Goal: Task Accomplishment & Management: Manage account settings

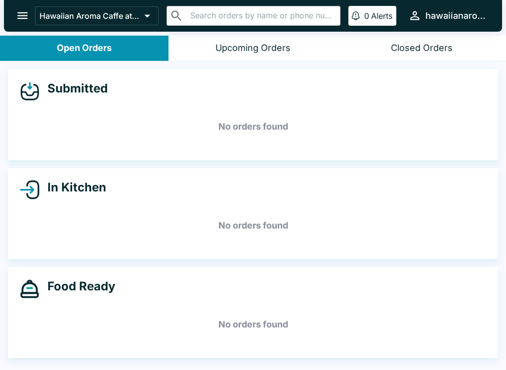
scroll to position [1, 0]
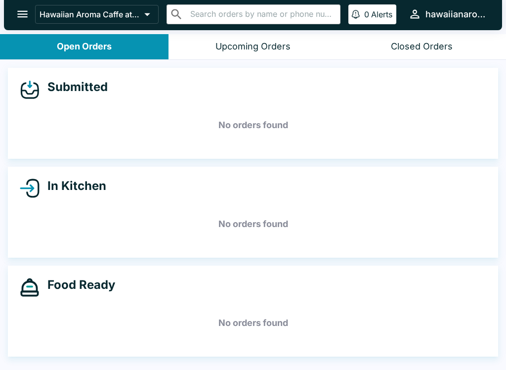
click at [74, 8] on button "Hawaiian Aroma Caffe at [GEOGRAPHIC_DATA]" at bounding box center [97, 14] width 124 height 19
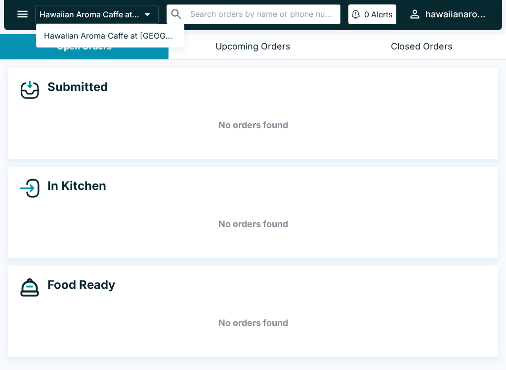
click at [7, 44] on div at bounding box center [253, 185] width 506 height 370
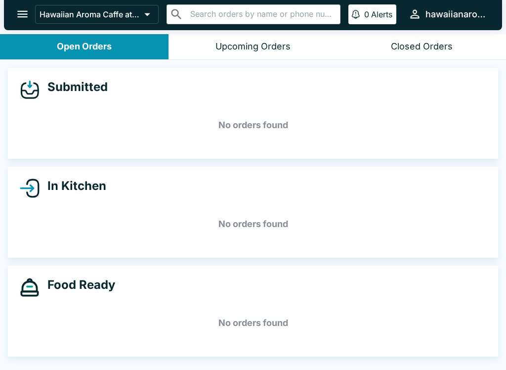
click at [245, 143] on div "Submitted No orders found" at bounding box center [253, 113] width 491 height 91
click at [129, 15] on p "Hawaiian Aroma Caffe at [GEOGRAPHIC_DATA]" at bounding box center [90, 14] width 101 height 10
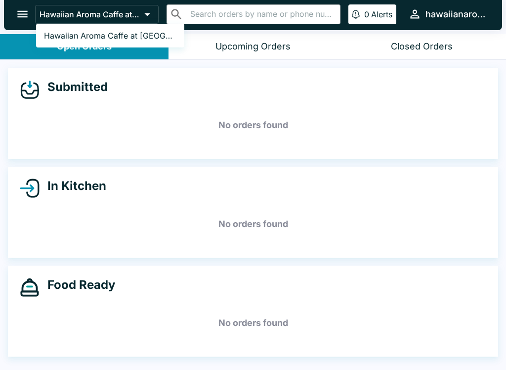
click at [131, 42] on link "Hawaiian Aroma Caffe at [GEOGRAPHIC_DATA]" at bounding box center [110, 36] width 148 height 16
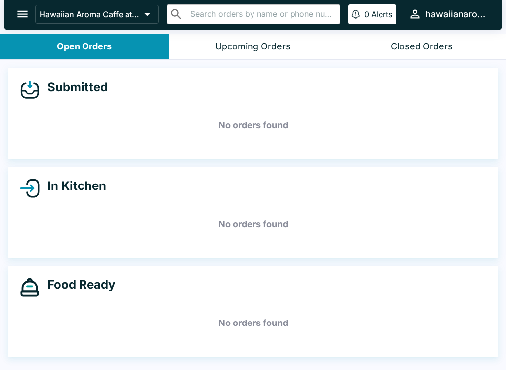
scroll to position [0, 0]
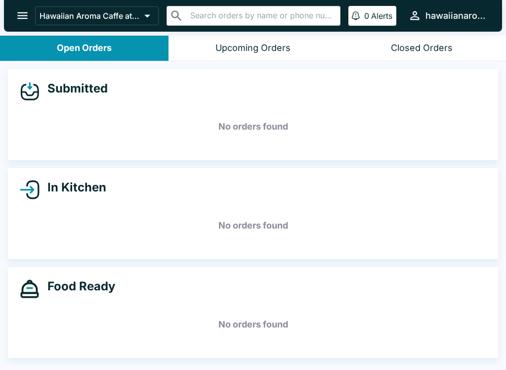
click at [23, 6] on button "open drawer" at bounding box center [22, 15] width 25 height 25
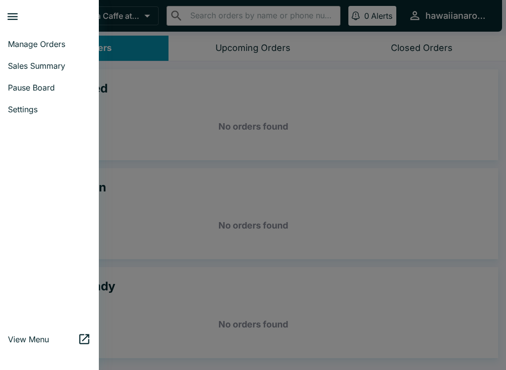
click at [30, 117] on link "Settings" at bounding box center [49, 109] width 99 height 22
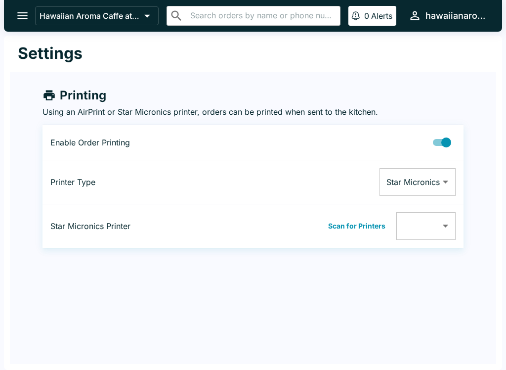
click at [421, 8] on button "hawaiianaromacaffewalls" at bounding box center [447, 15] width 86 height 21
click at [410, 22] on div at bounding box center [253, 185] width 506 height 370
click at [431, 12] on div "hawaiianaromacaffewalls" at bounding box center [456, 16] width 61 height 12
click at [477, 16] on div at bounding box center [253, 185] width 506 height 370
click at [482, 18] on div "hawaiianaromacaffewalls" at bounding box center [456, 16] width 61 height 12
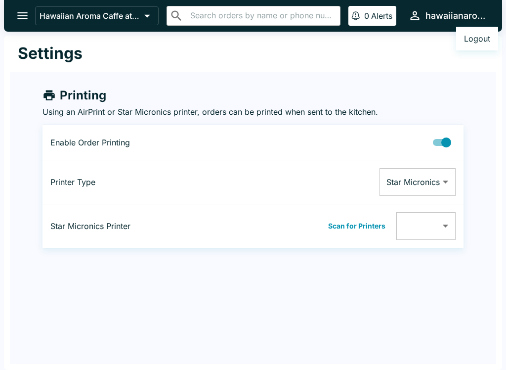
click at [431, 72] on div at bounding box center [253, 185] width 506 height 370
click at [412, 14] on icon "button" at bounding box center [414, 15] width 13 height 13
click at [407, 24] on div at bounding box center [253, 185] width 506 height 370
click at [17, 11] on icon "open drawer" at bounding box center [22, 15] width 13 height 13
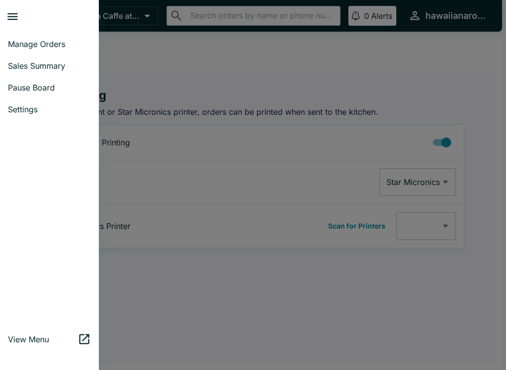
click at [227, 302] on div at bounding box center [253, 185] width 506 height 370
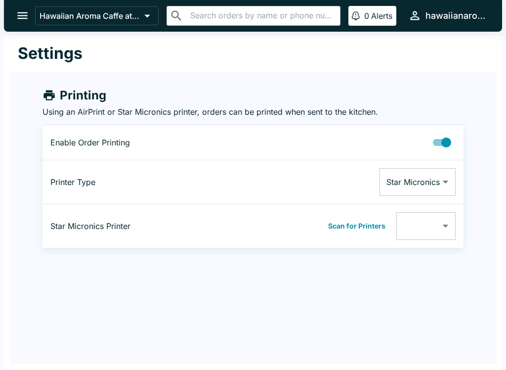
click at [30, 17] on button "open drawer" at bounding box center [22, 15] width 25 height 25
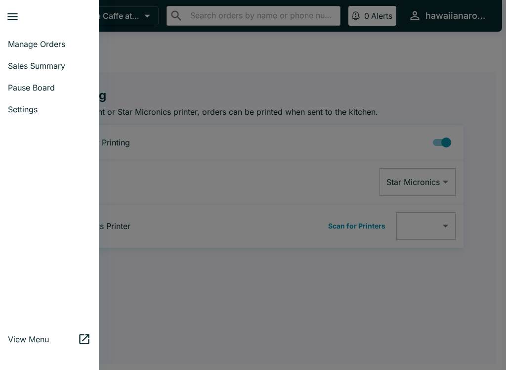
click at [26, 40] on span "Manage Orders" at bounding box center [49, 44] width 83 height 10
